Goal: Transaction & Acquisition: Purchase product/service

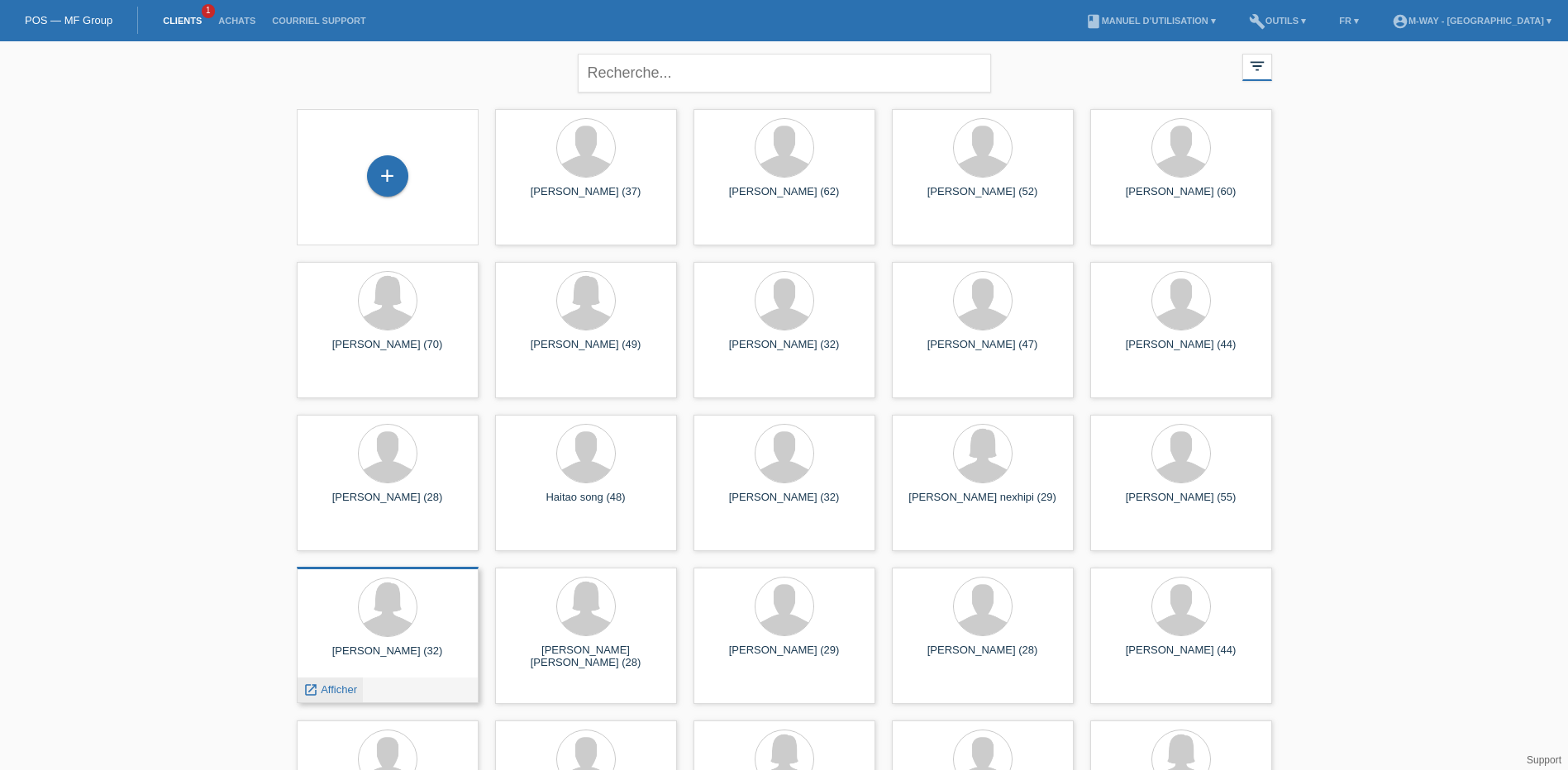
click at [329, 686] on span "Afficher" at bounding box center [339, 690] width 36 height 13
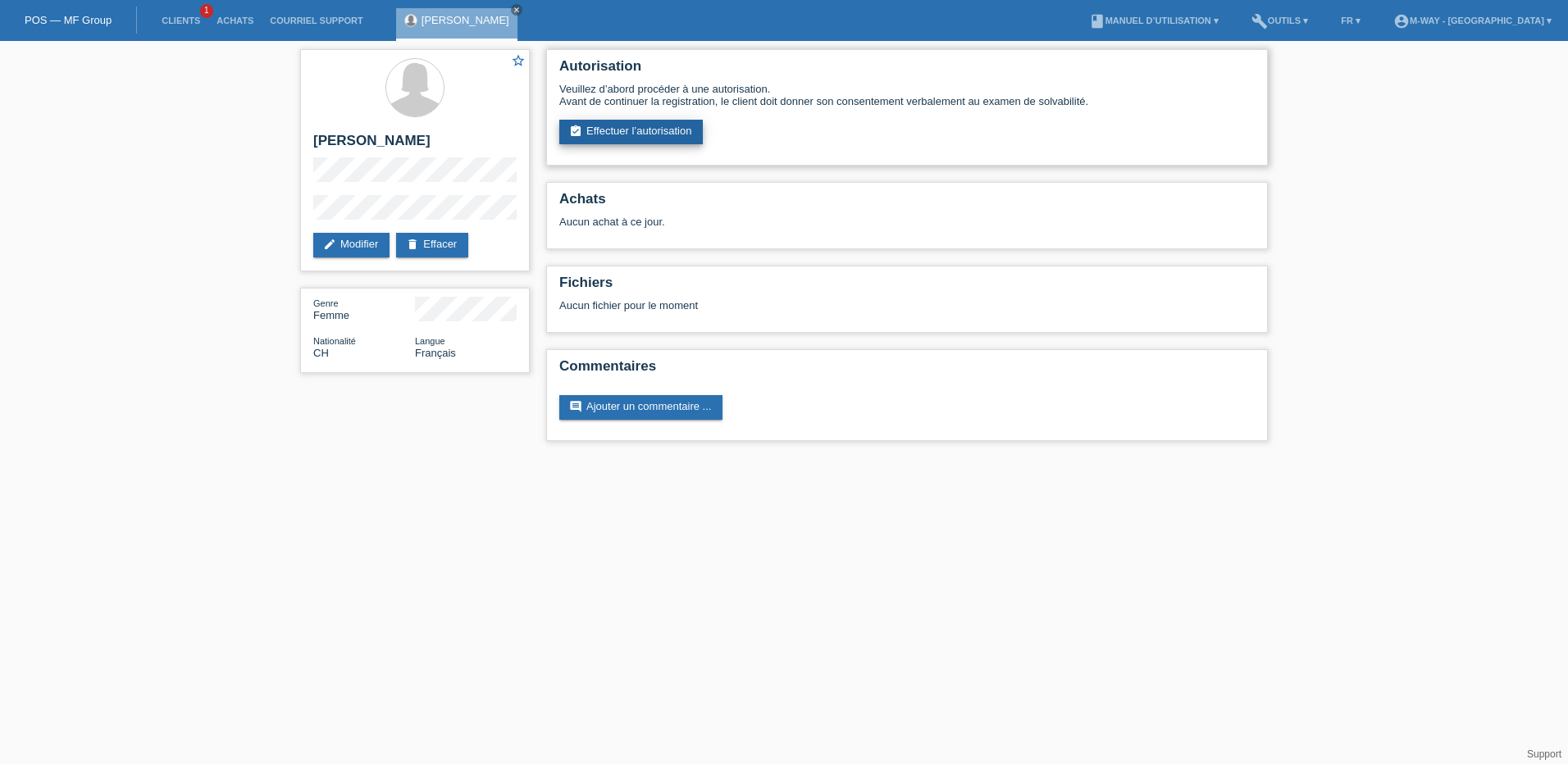
click at [611, 134] on link "assignment_turned_in Effectuer l’autorisation" at bounding box center [630, 132] width 144 height 24
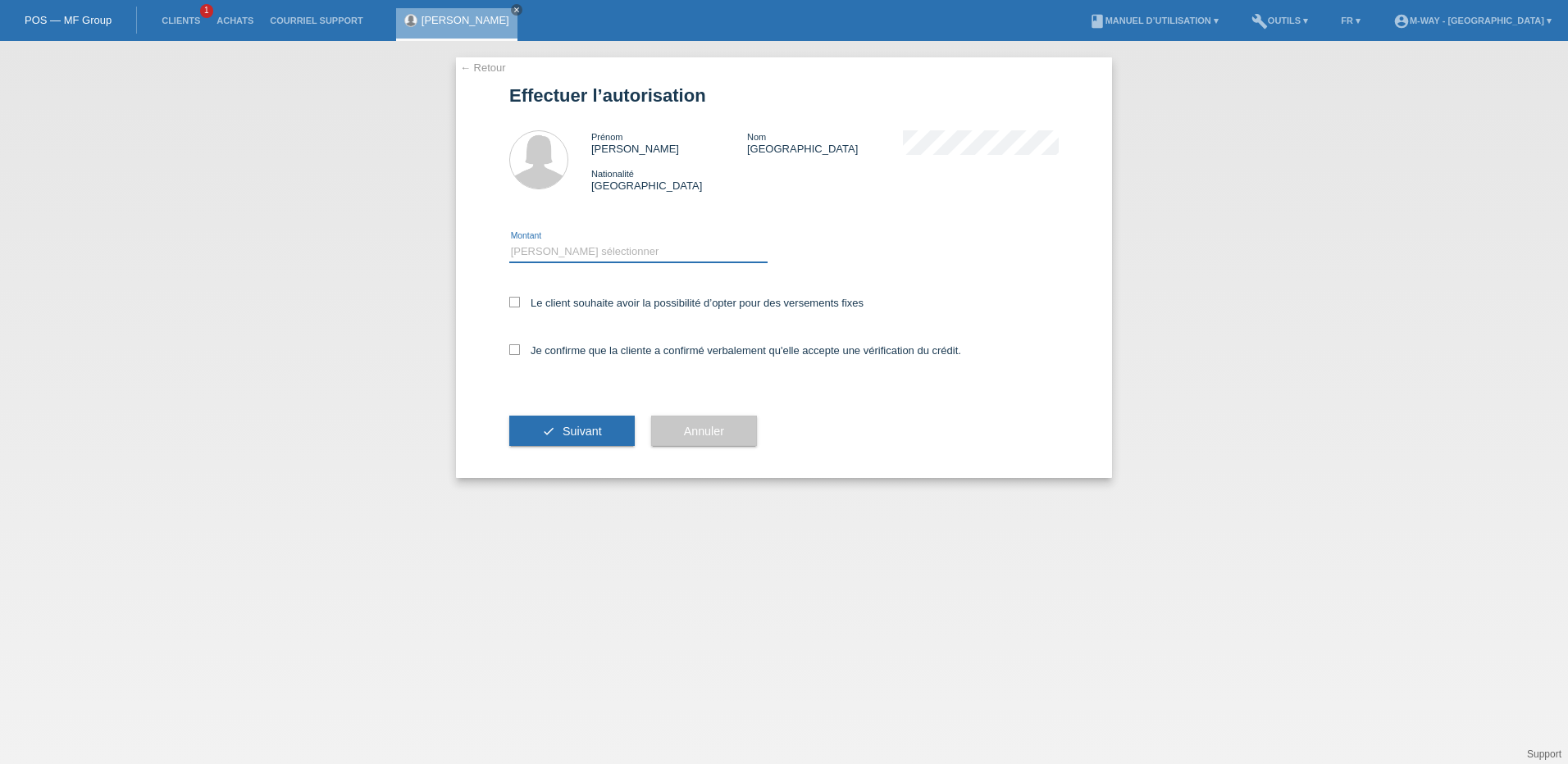
click at [566, 250] on select "Veuillez sélectionner CHF 1.00 - CHF 499.00 CHF 500.00 - CHF 1'999.00 CHF 2'000…" at bounding box center [639, 252] width 258 height 20
select select "3"
click at [509, 242] on select "Veuillez sélectionner CHF 1.00 - CHF 499.00 CHF 500.00 - CHF 1'999.00 CHF 2'000…" at bounding box center [639, 252] width 258 height 20
click at [512, 305] on icon at bounding box center [515, 303] width 11 height 11
click at [512, 305] on input "Le client souhaite avoir la possibilité d’opter pour des versements fixes" at bounding box center [515, 303] width 11 height 11
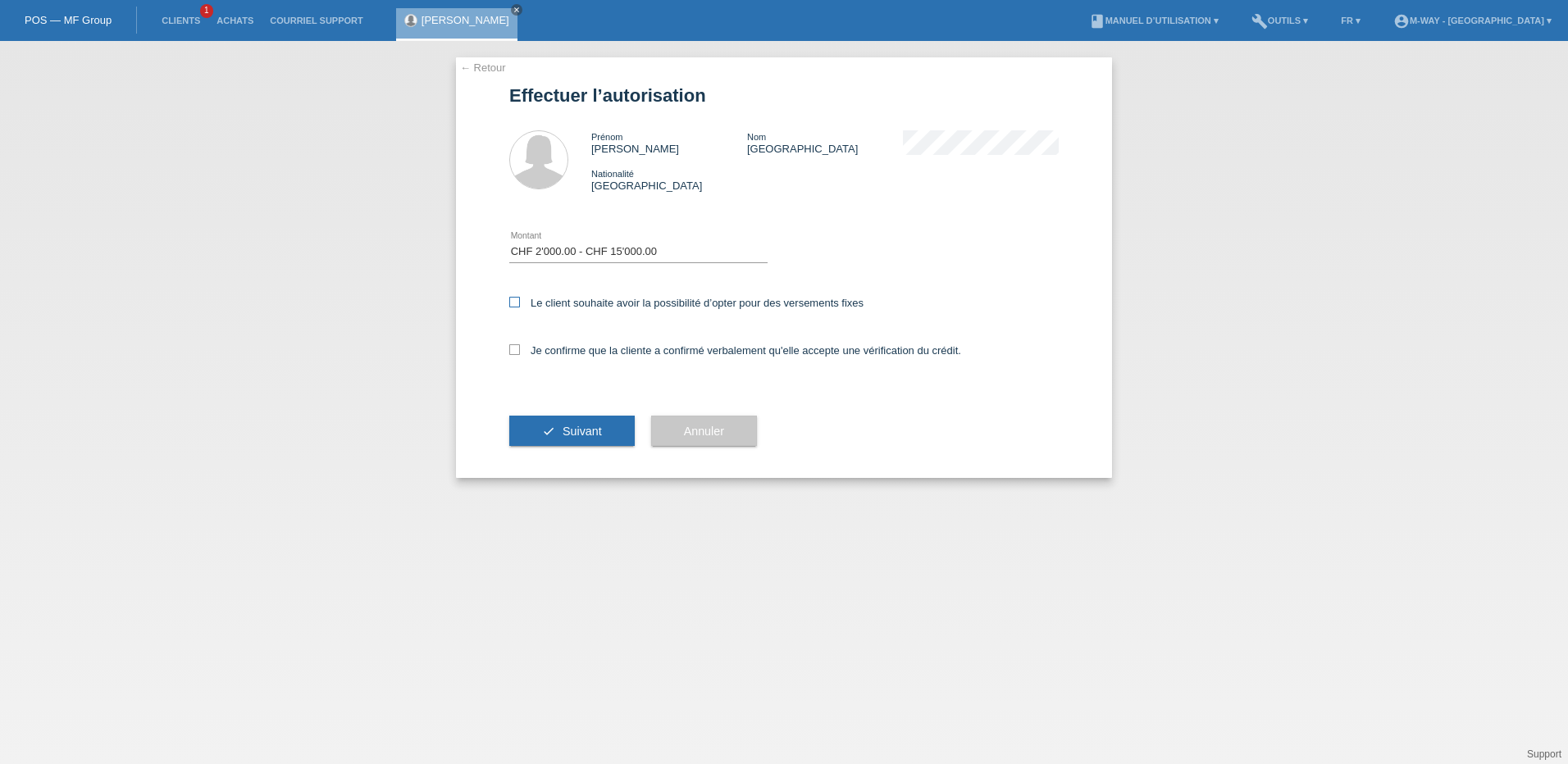
checkbox input "true"
click at [510, 344] on icon at bounding box center [515, 349] width 11 height 11
click at [510, 344] on input "Je confirme que la cliente a confirmé verbalement qu'elle accepte une vérificat…" at bounding box center [515, 349] width 11 height 11
checkbox input "true"
click at [553, 428] on button "check Suivant" at bounding box center [572, 431] width 126 height 31
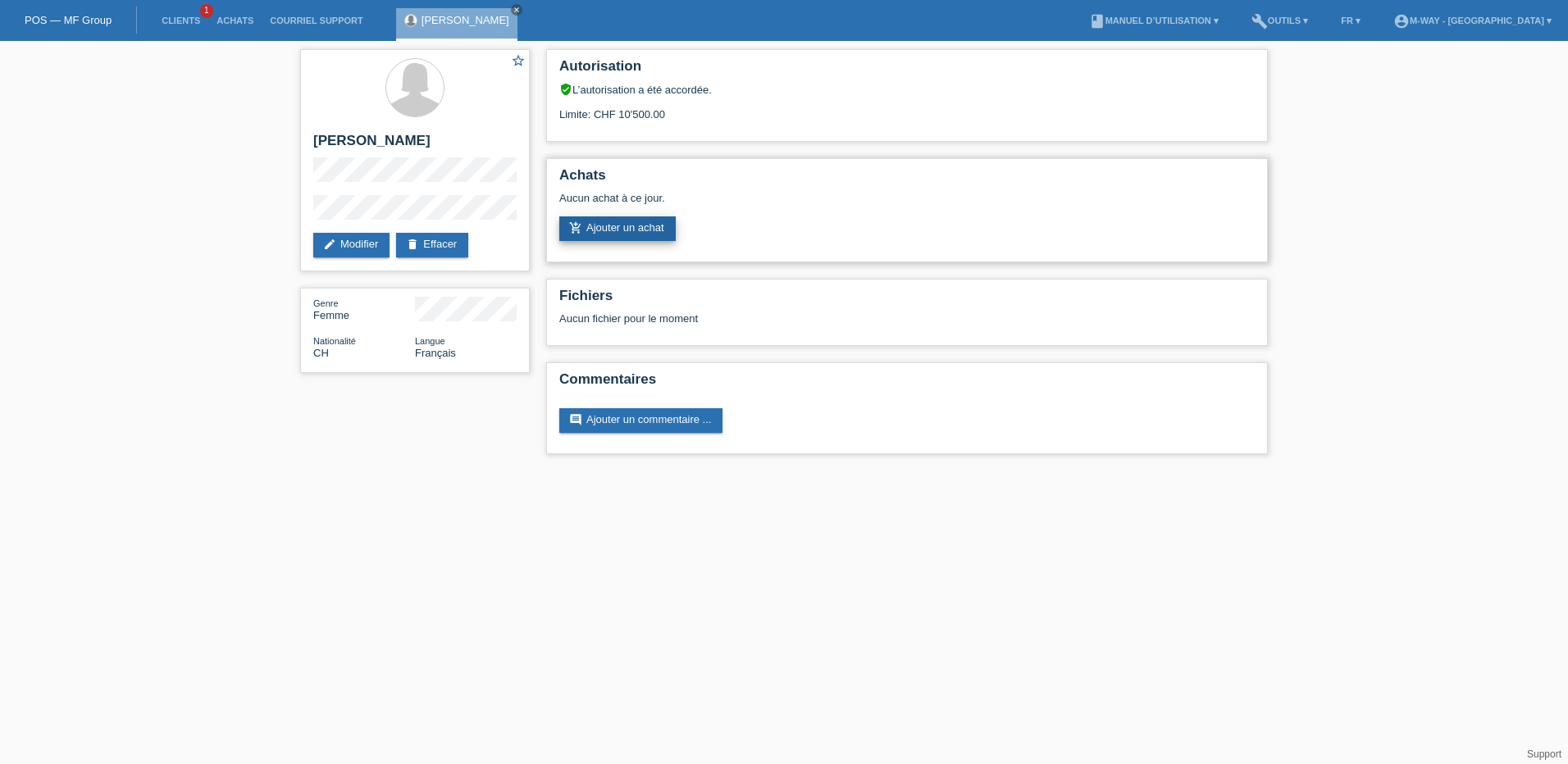
click at [633, 228] on link "add_shopping_cart Ajouter un achat" at bounding box center [617, 228] width 117 height 24
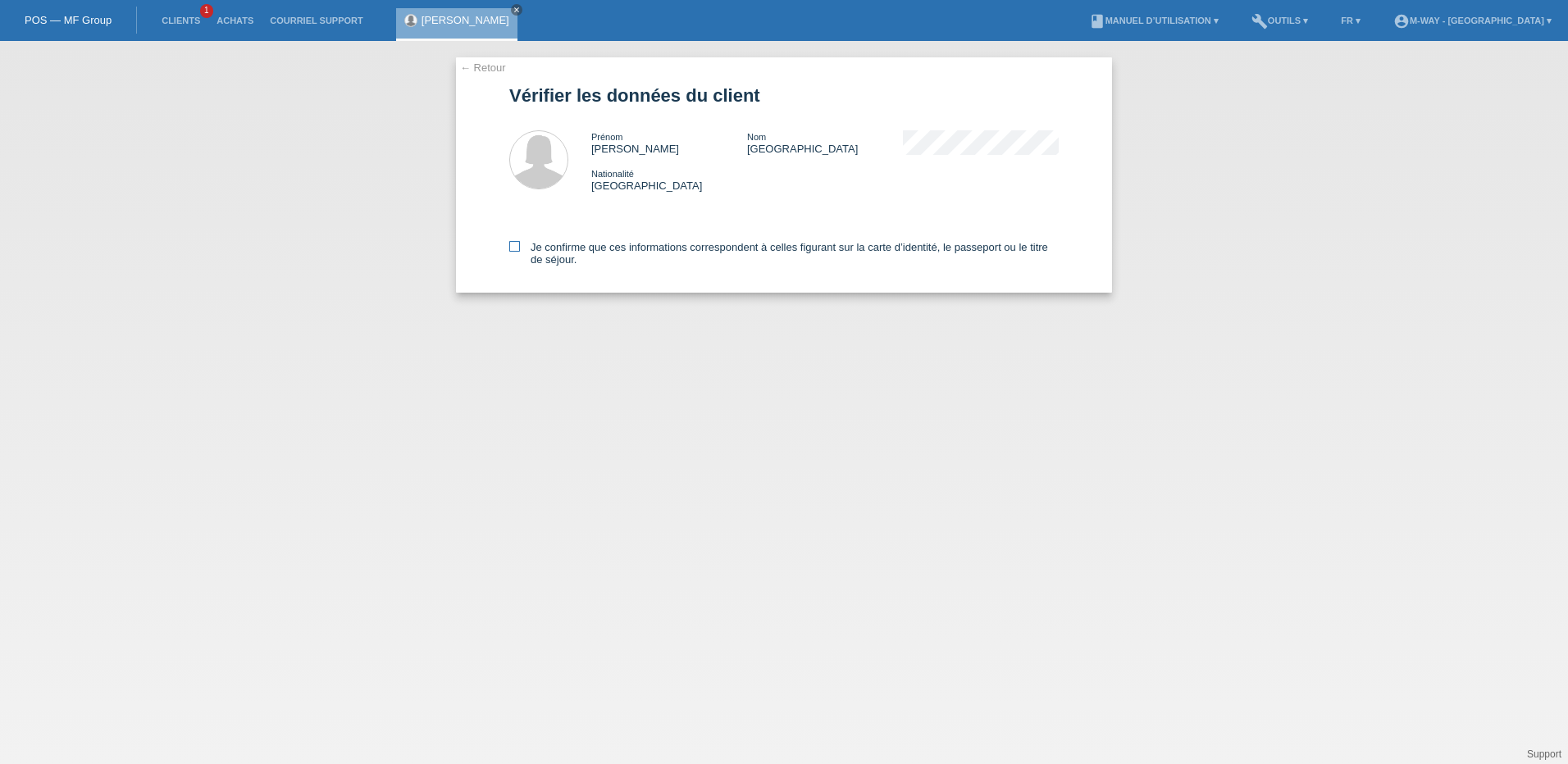
click at [514, 248] on icon at bounding box center [515, 247] width 11 height 11
click at [514, 248] on input "Je confirme que ces informations correspondent à celles figurant sur la carte d…" at bounding box center [515, 247] width 11 height 11
checkbox input "true"
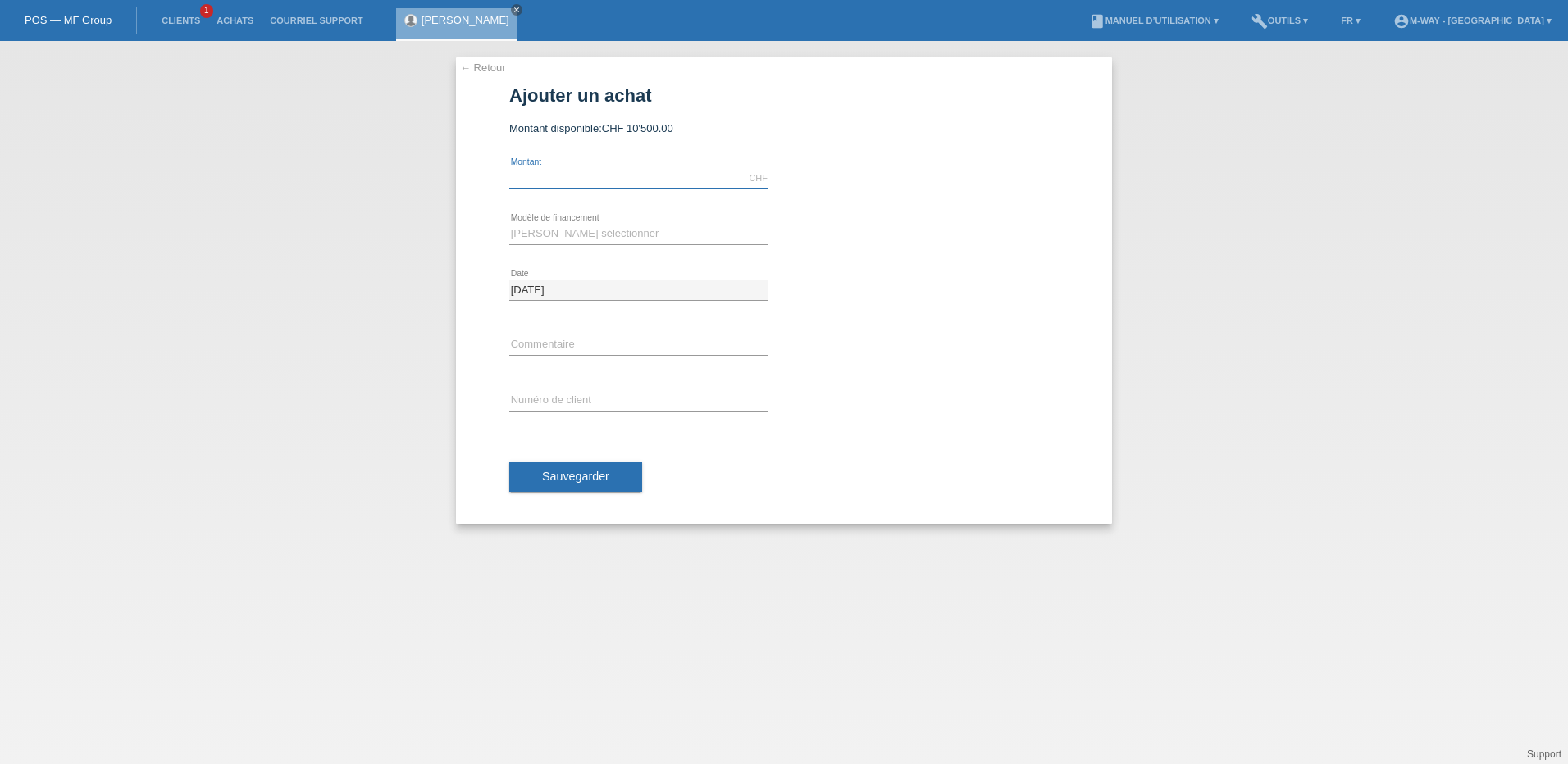
click at [599, 172] on input "text" at bounding box center [639, 178] width 258 height 21
type input "4501.05"
click at [550, 237] on select "Veuillez sélectionner Taux fixes Achat sur facture avec paiement partiel" at bounding box center [639, 234] width 258 height 20
select select "77"
click at [509, 224] on select "Veuillez sélectionner Taux fixes Achat sur facture avec paiement partiel" at bounding box center [639, 234] width 258 height 20
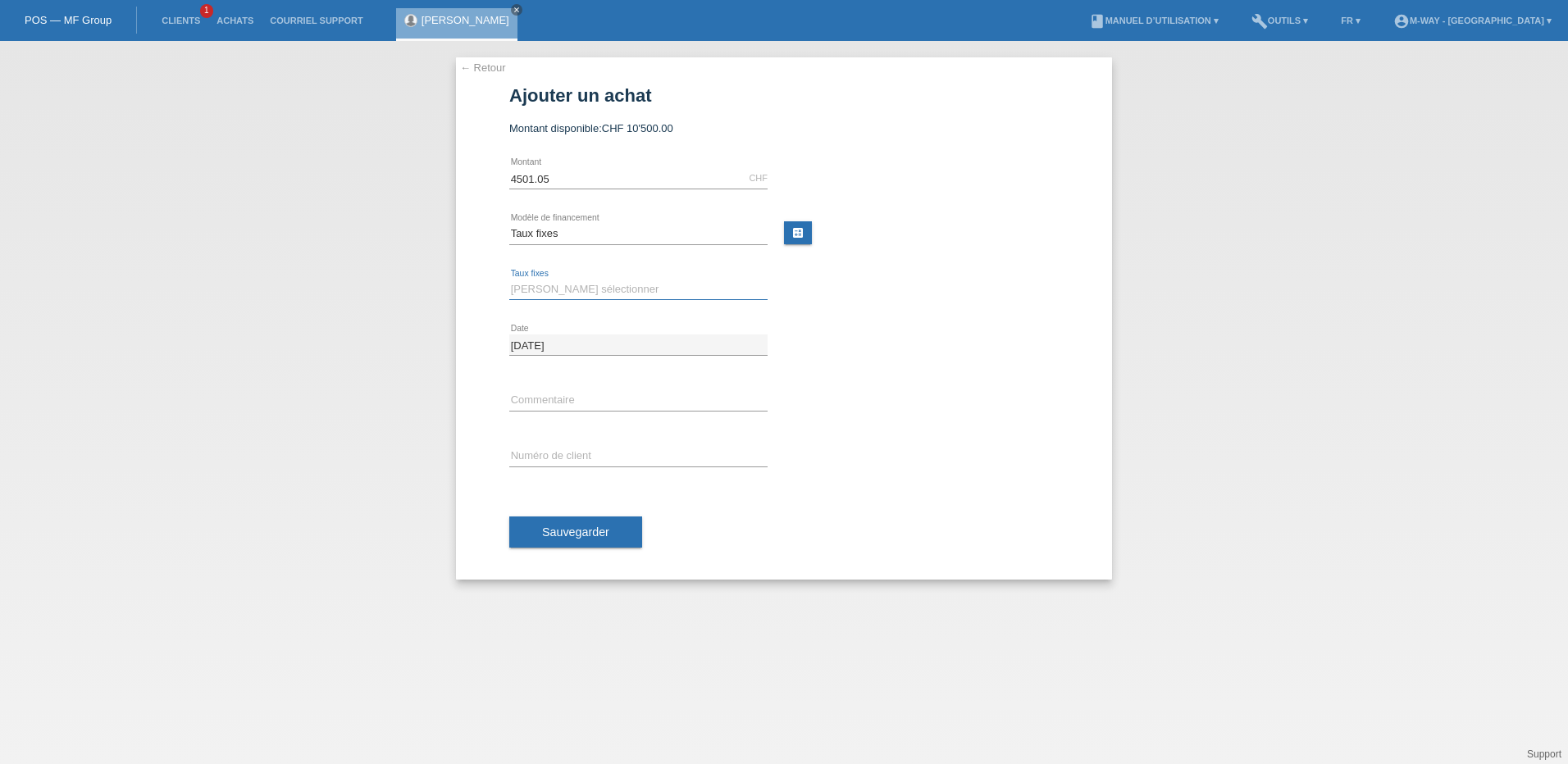
click at [546, 294] on select "Veuillez sélectionner 4 versements 5 versements 6 versements 7 versements 8 ver…" at bounding box center [639, 290] width 258 height 20
select select "202"
click at [509, 280] on select "Veuillez sélectionner 4 versements 5 versements 6 versements 7 versements 8 ver…" at bounding box center [639, 290] width 258 height 20
click at [532, 453] on input "text" at bounding box center [639, 456] width 258 height 21
type input "k035286"
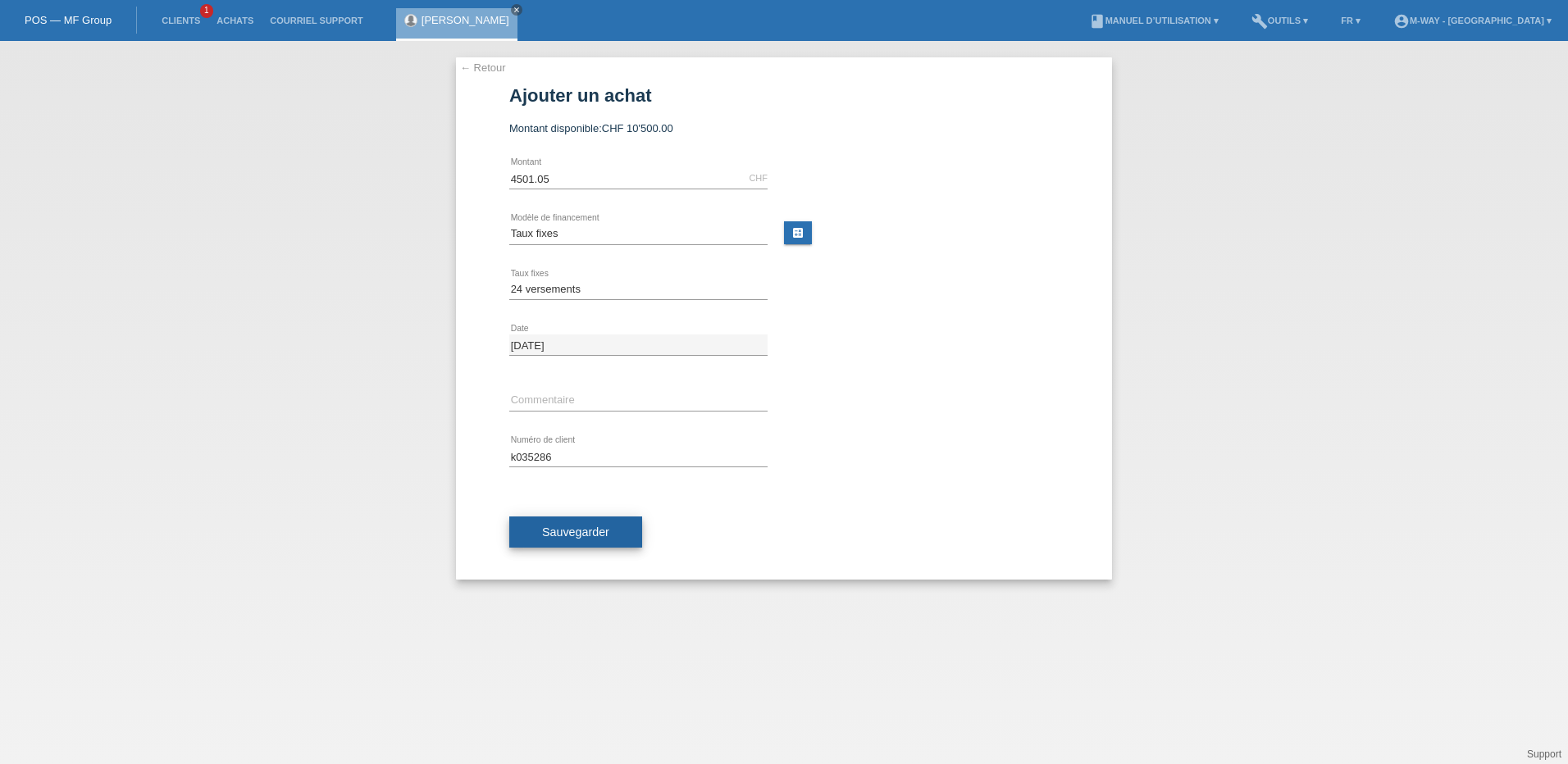
click at [580, 540] on button "Sauvegarder" at bounding box center [575, 532] width 133 height 31
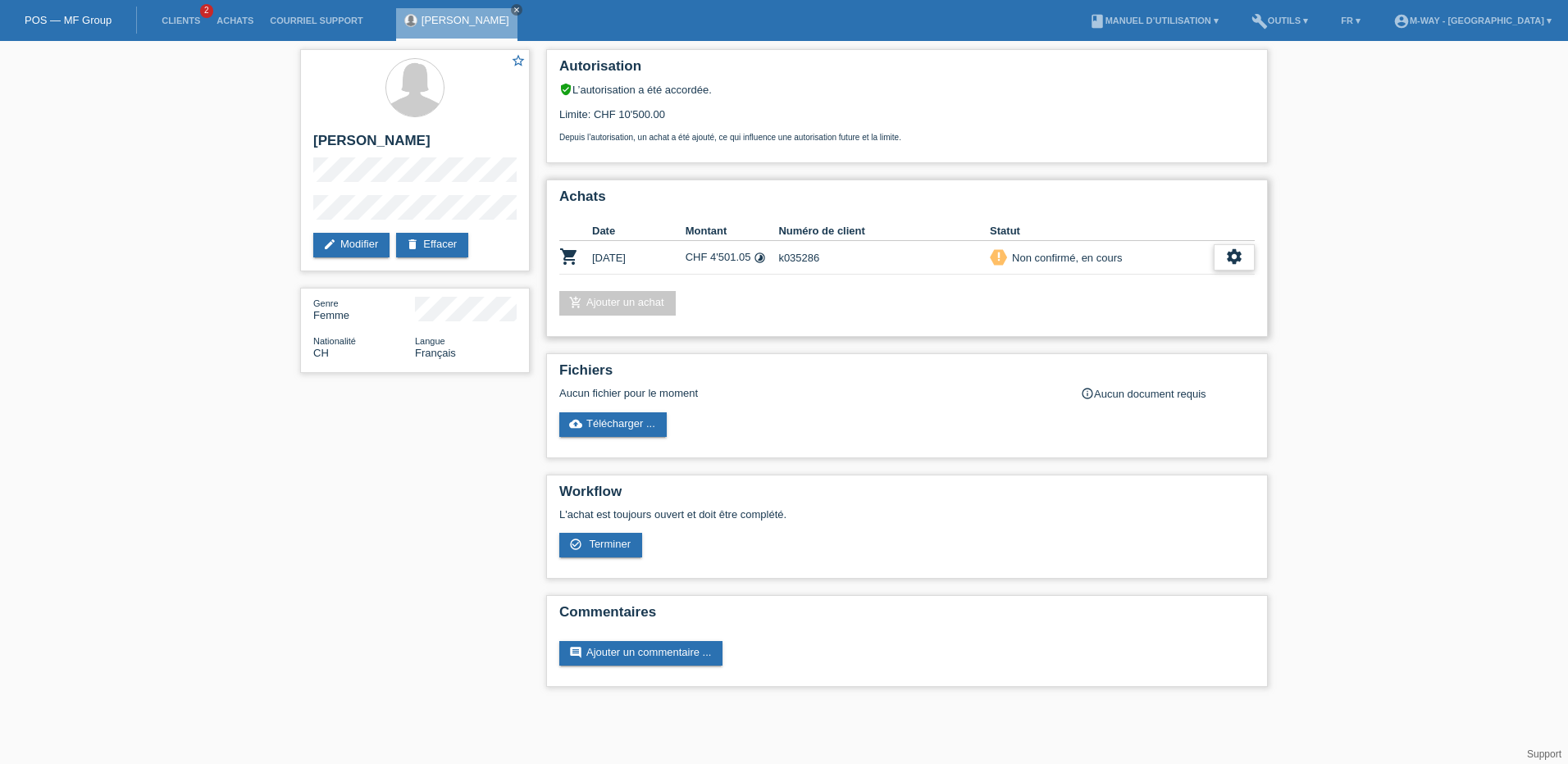
click at [1235, 258] on icon "settings" at bounding box center [1234, 256] width 18 height 18
click at [1136, 331] on span "Terminer" at bounding box center [1120, 332] width 47 height 20
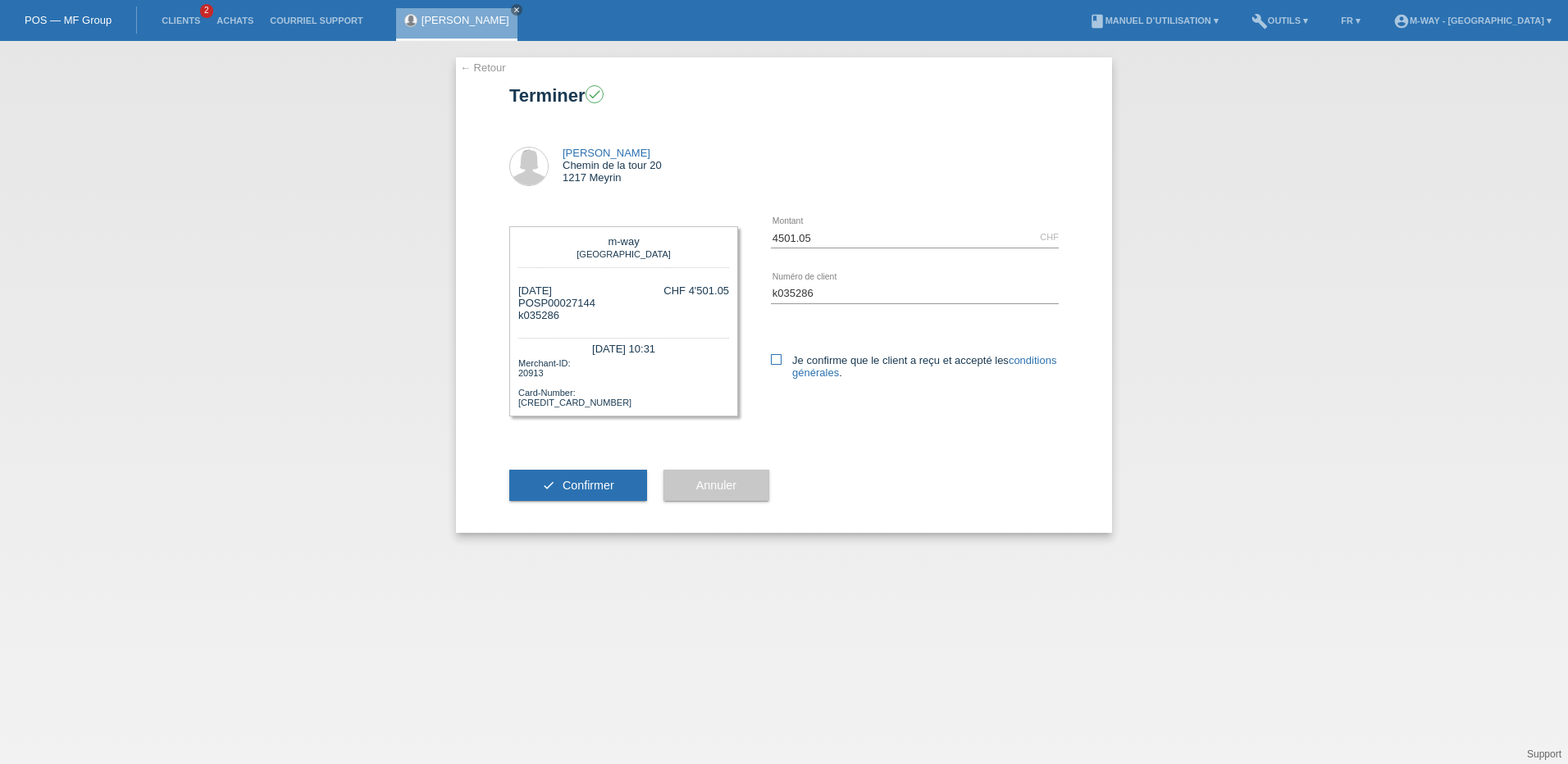
click at [772, 359] on icon at bounding box center [776, 359] width 11 height 11
click at [772, 359] on input "Je confirme que le client a reçu et accepté les conditions générales ." at bounding box center [776, 359] width 11 height 11
checkbox input "true"
click at [556, 477] on button "check Confirmer" at bounding box center [578, 485] width 137 height 31
